Goal: Transaction & Acquisition: Purchase product/service

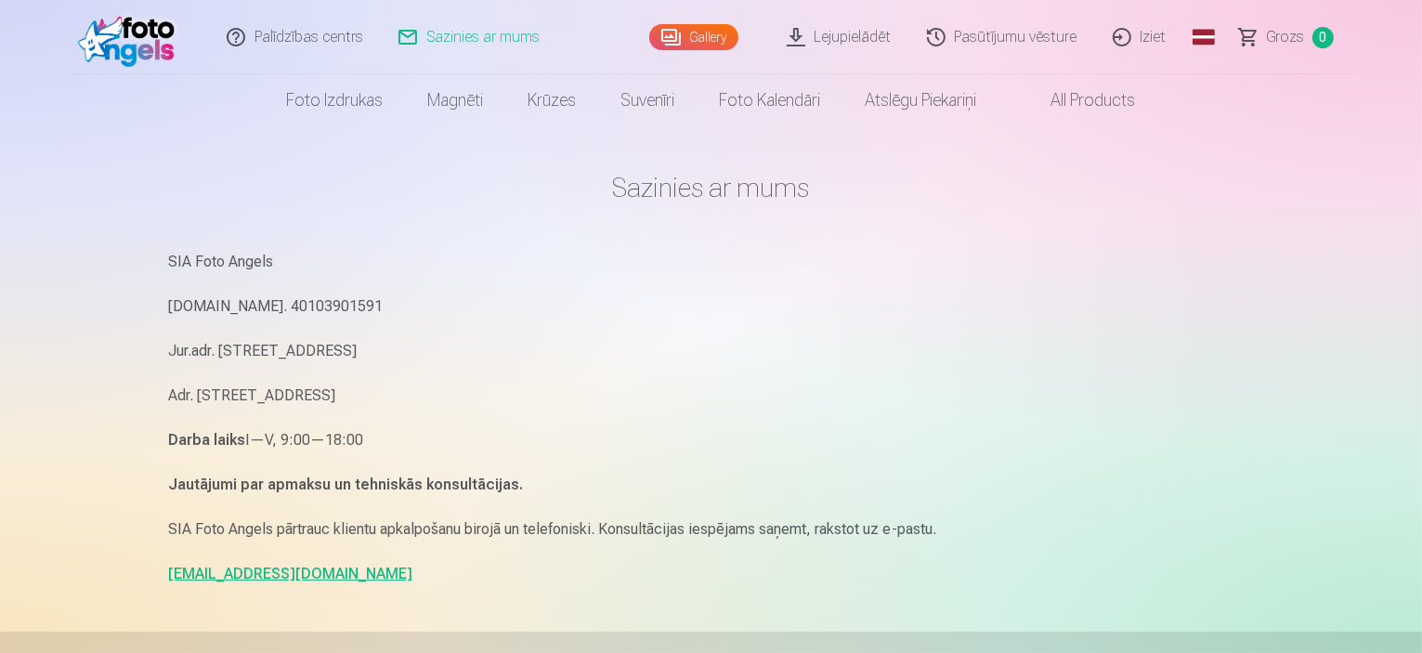
click at [725, 33] on link "Gallery" at bounding box center [693, 37] width 89 height 26
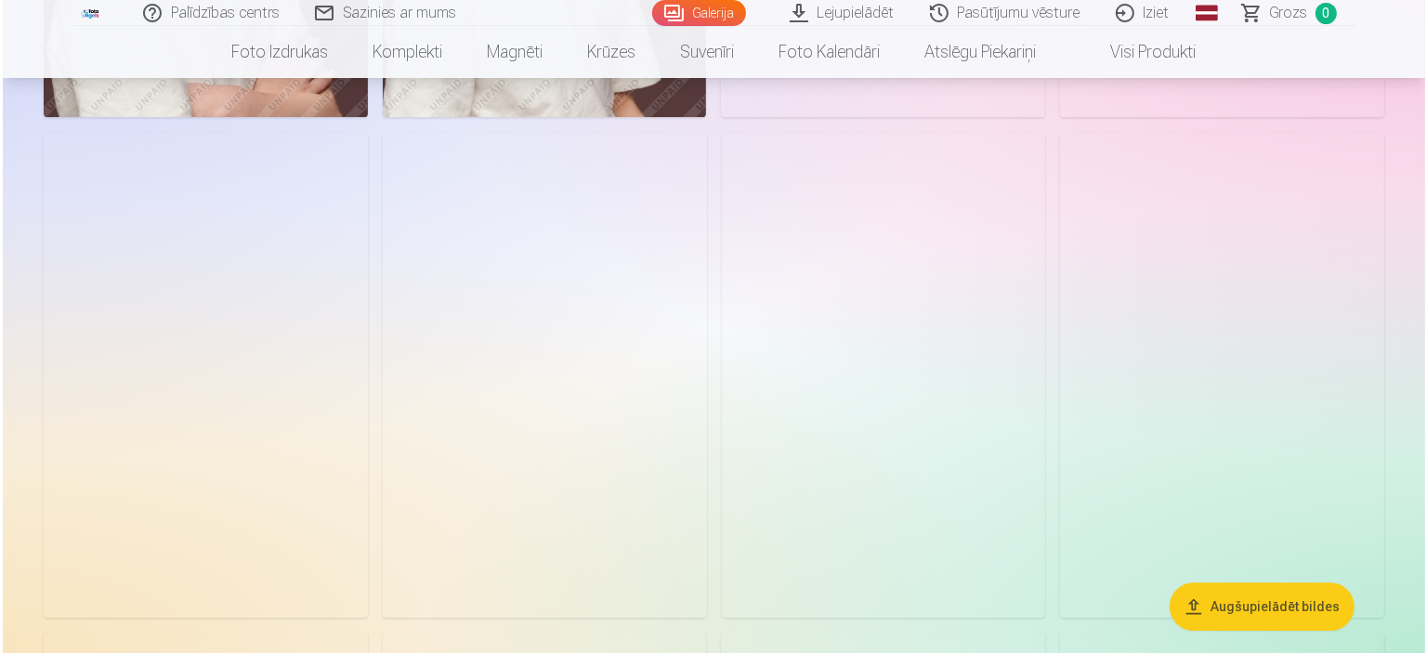
scroll to position [5700, 0]
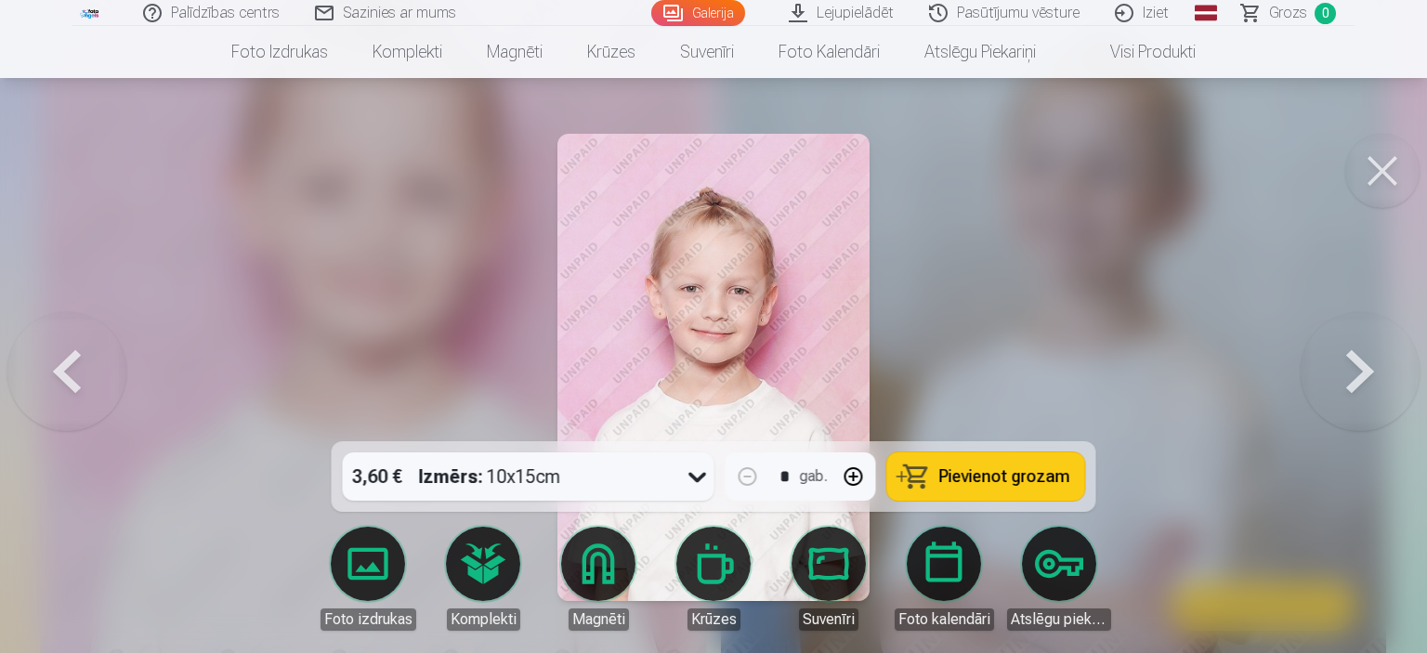
click at [1002, 473] on span "Pievienot grozam" at bounding box center [1004, 476] width 131 height 17
click at [1371, 191] on button at bounding box center [1382, 171] width 74 height 74
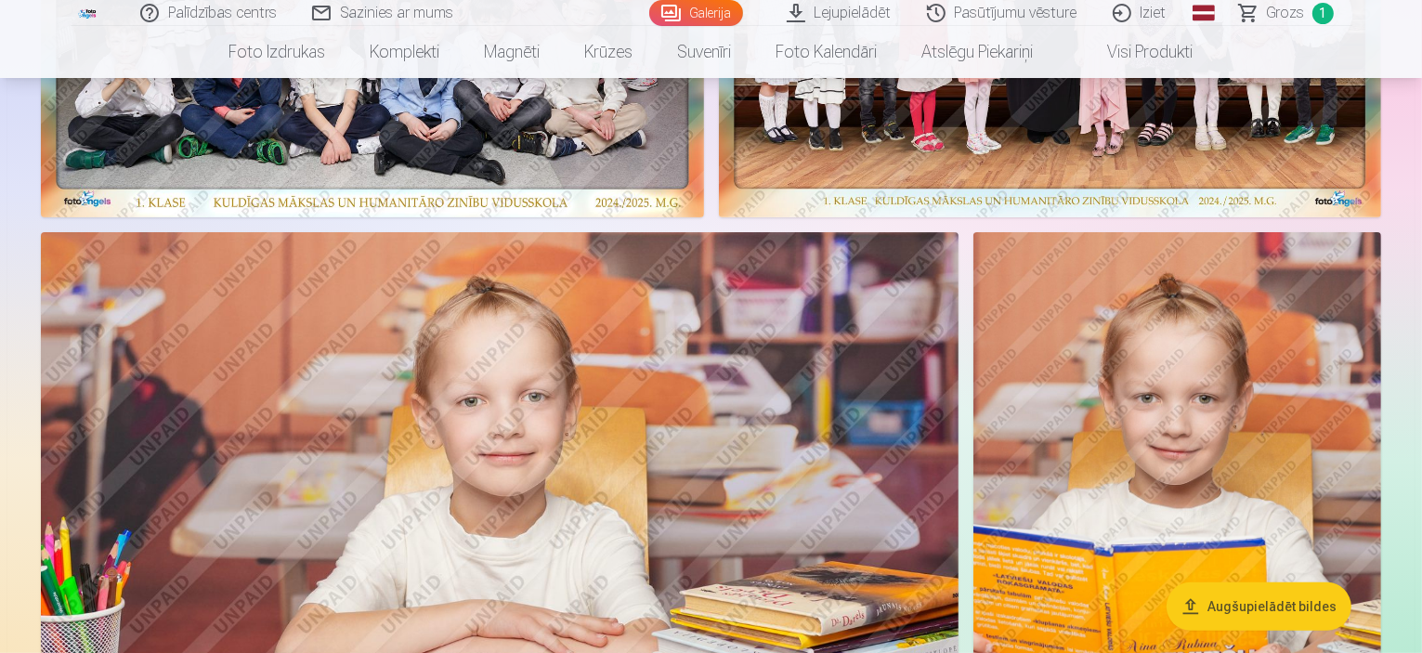
scroll to position [446, 0]
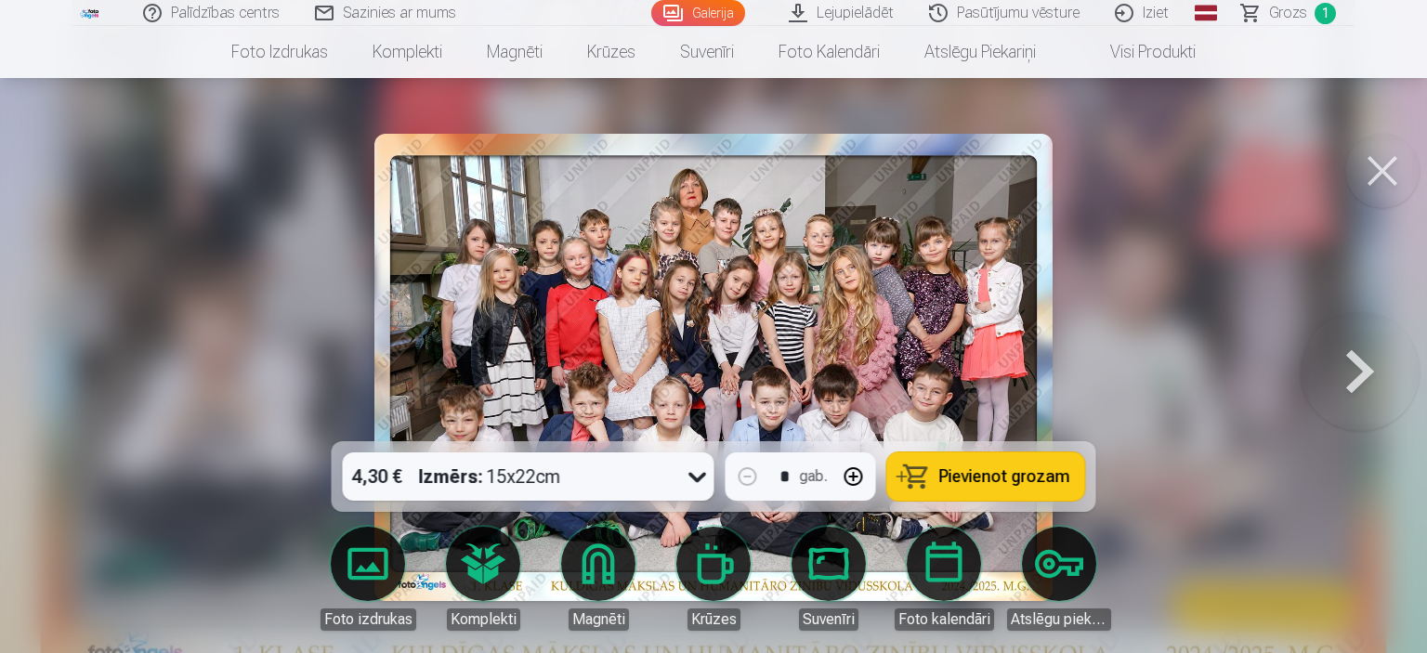
click at [985, 475] on span "Pievienot grozam" at bounding box center [1004, 476] width 131 height 17
click at [1394, 169] on button at bounding box center [1382, 171] width 74 height 74
